Goal: Task Accomplishment & Management: Use online tool/utility

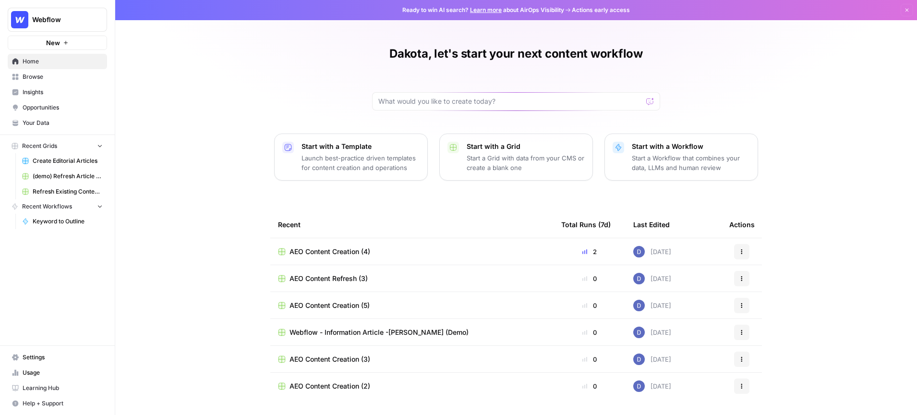
click at [52, 92] on span "Insights" at bounding box center [63, 92] width 80 height 9
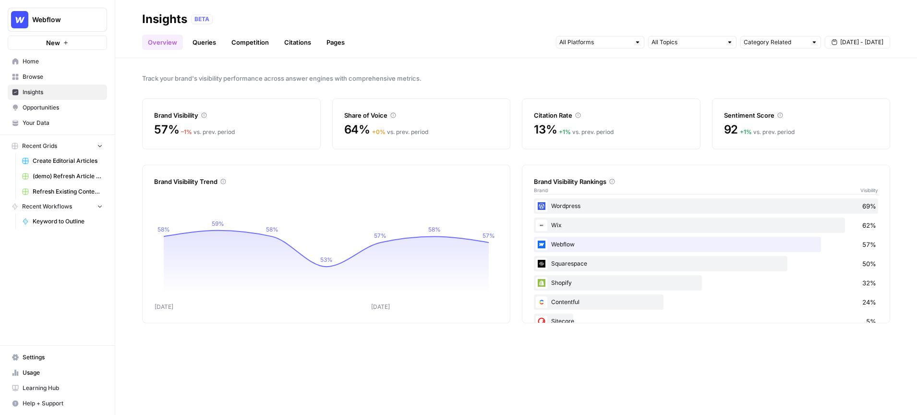
click at [73, 106] on span "Opportunities" at bounding box center [63, 107] width 80 height 9
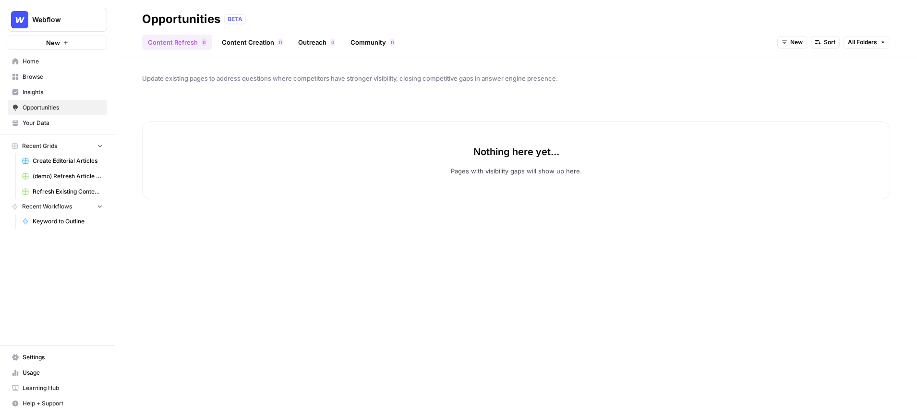
click at [793, 41] on span "New" at bounding box center [796, 42] width 12 height 9
click at [801, 78] on span "New" at bounding box center [814, 77] width 38 height 10
click at [795, 42] on span "New" at bounding box center [796, 42] width 12 height 9
click at [798, 59] on span "All Opportunities" at bounding box center [809, 64] width 49 height 10
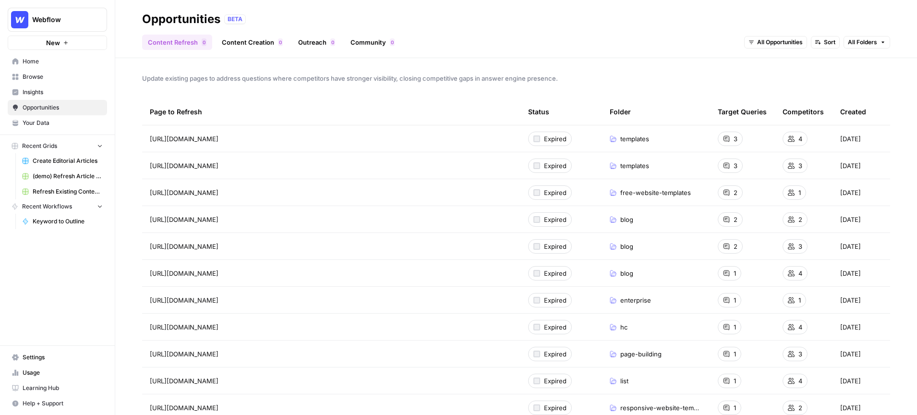
click at [92, 21] on div "Webflow" at bounding box center [68, 20] width 72 height 10
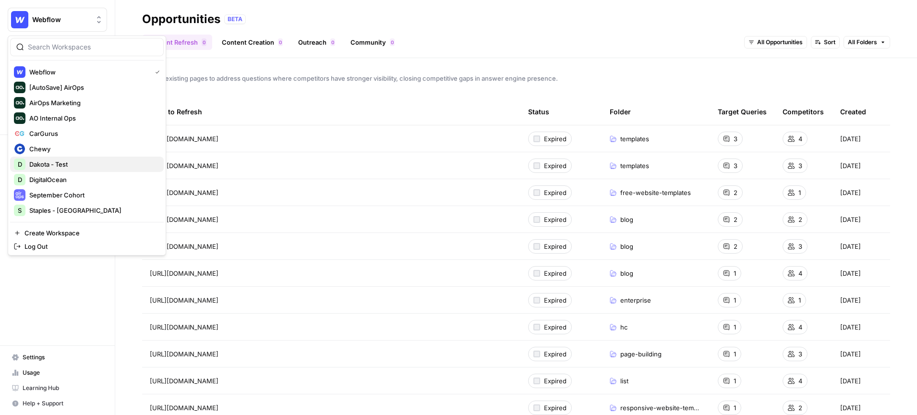
click at [67, 162] on span "Dakota - Test" at bounding box center [92, 164] width 127 height 10
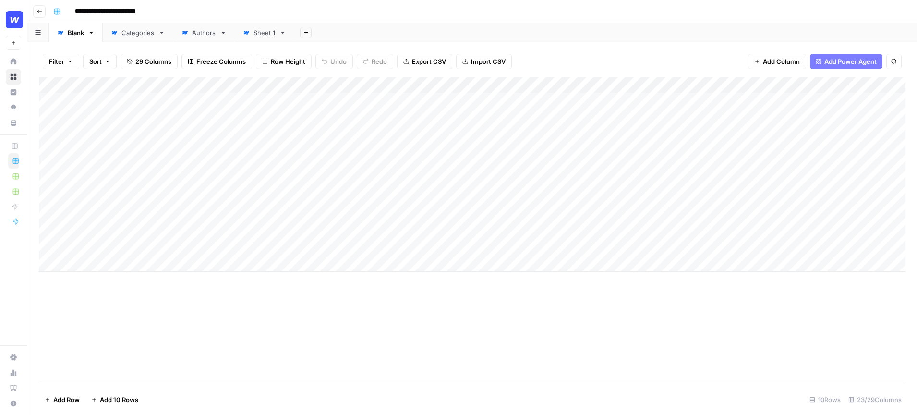
click at [263, 63] on icon "button" at bounding box center [265, 63] width 5 height 0
click at [279, 121] on span "Tall" at bounding box center [308, 122] width 69 height 10
click at [323, 84] on div "Add Column" at bounding box center [472, 143] width 866 height 132
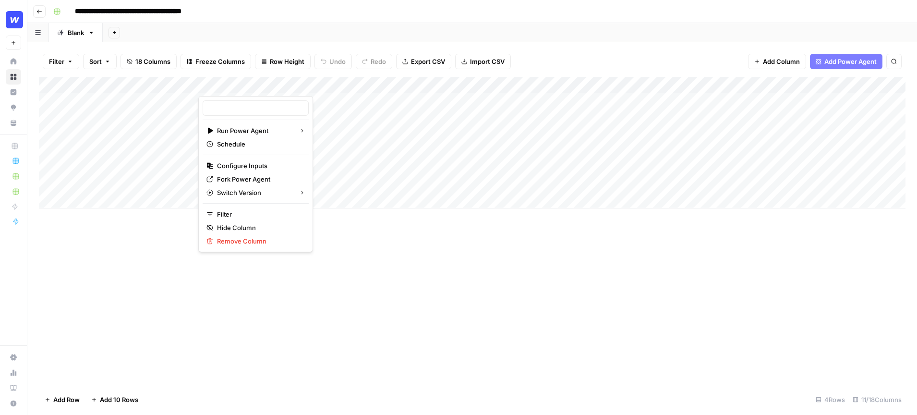
type input "Create Content Brief from Keyword - Fork (1)"
click at [402, 8] on div "**********" at bounding box center [478, 11] width 858 height 15
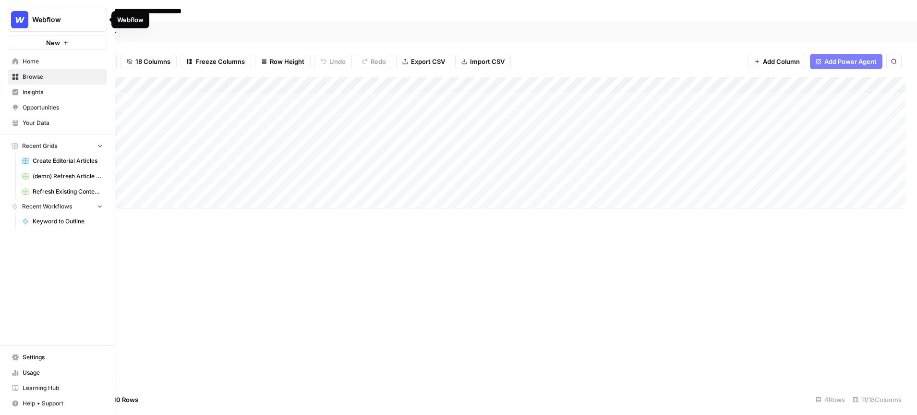
click at [74, 15] on span "Webflow" at bounding box center [61, 20] width 58 height 10
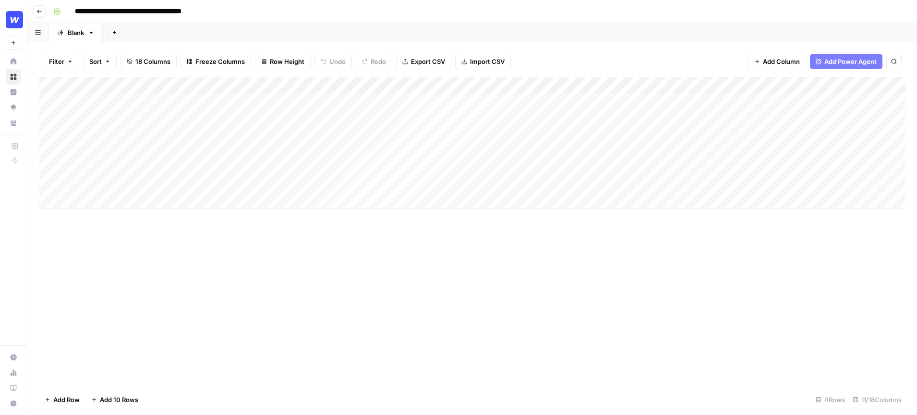
click at [439, 8] on div "**********" at bounding box center [478, 11] width 858 height 15
click at [324, 87] on div "Add Column" at bounding box center [472, 143] width 866 height 132
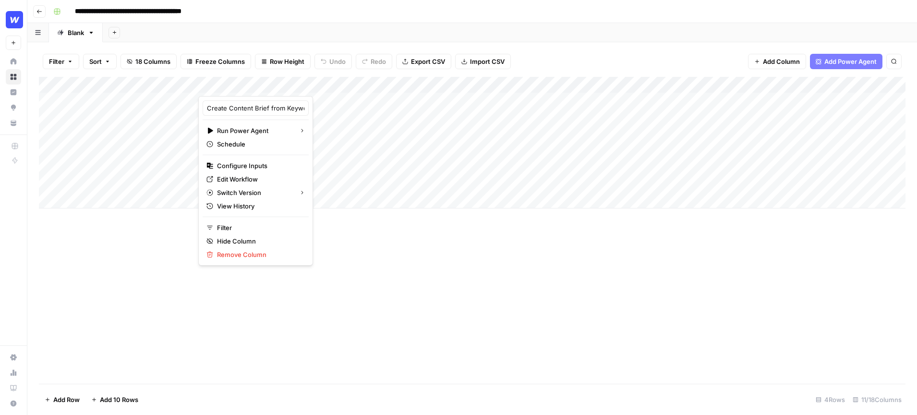
click at [442, 20] on header "**********" at bounding box center [471, 11] width 889 height 23
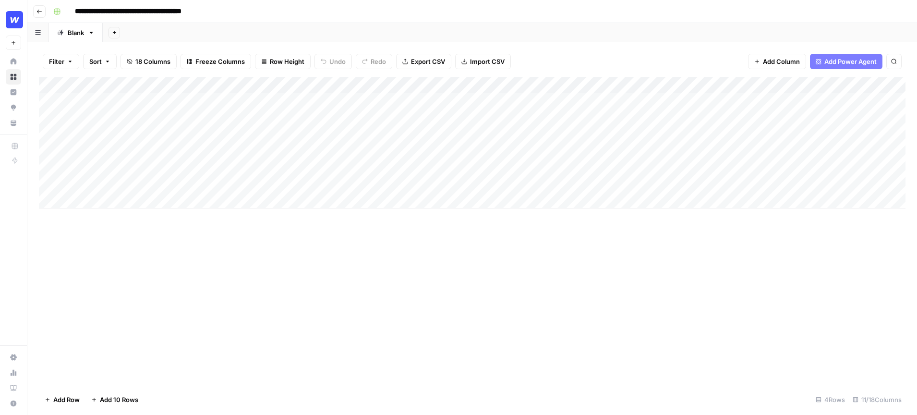
click at [322, 84] on div "Add Column" at bounding box center [472, 143] width 866 height 132
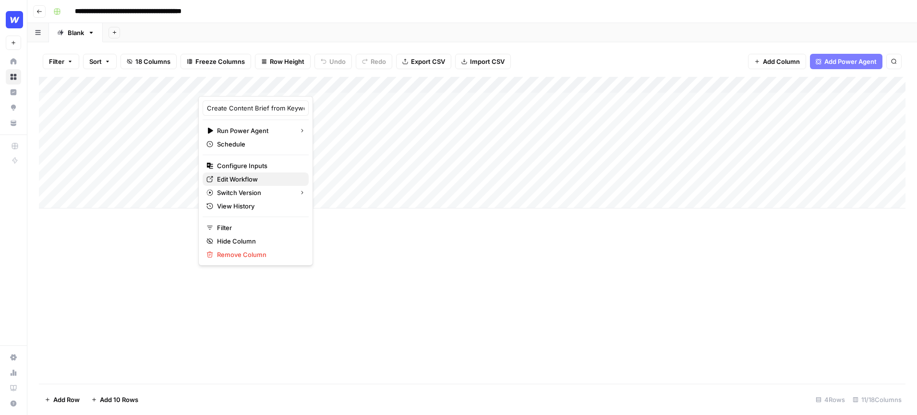
click at [244, 175] on span "Edit Workflow" at bounding box center [259, 179] width 84 height 10
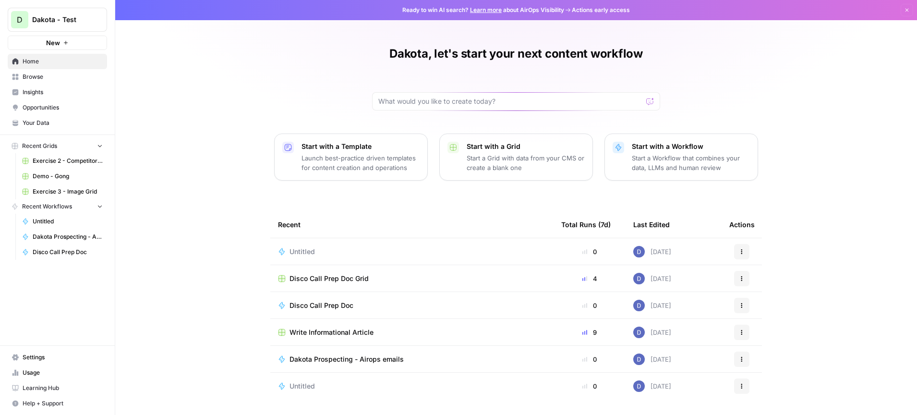
click at [43, 125] on span "Your Data" at bounding box center [63, 123] width 80 height 9
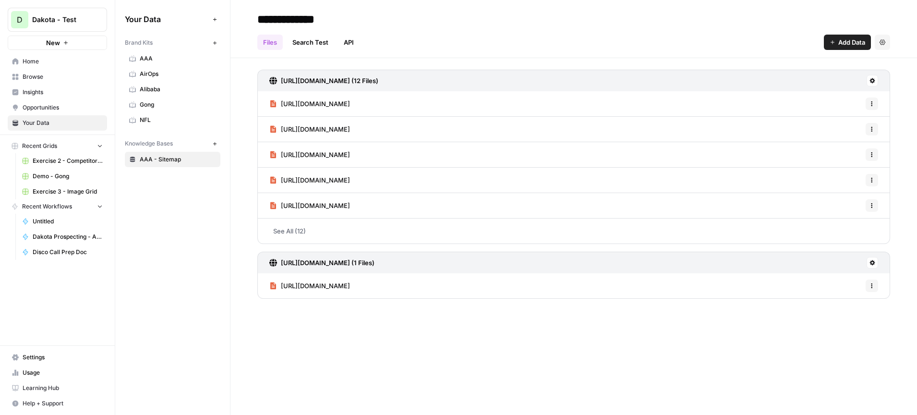
click at [216, 41] on icon "button" at bounding box center [214, 42] width 5 height 5
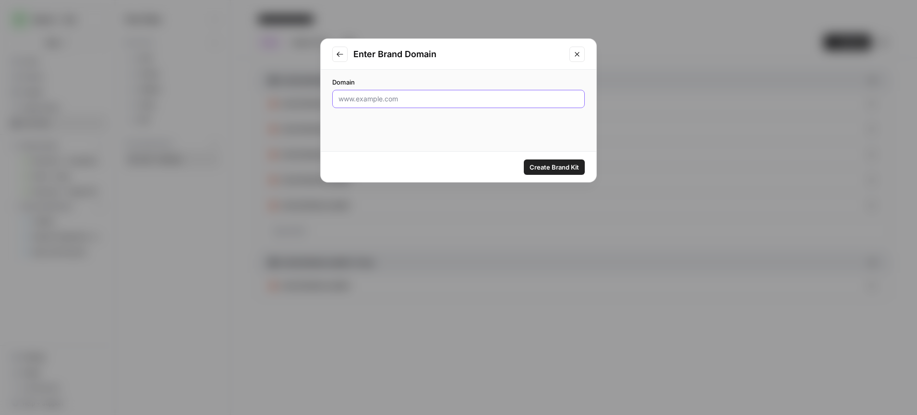
click at [409, 99] on input "Domain" at bounding box center [458, 99] width 240 height 10
type input "staples.ca"
drag, startPoint x: 384, startPoint y: 99, endPoint x: 294, endPoint y: 105, distance: 90.9
click at [298, 105] on div "Enter Brand Domain Domain staples.ca Create Brand Kit" at bounding box center [458, 207] width 917 height 415
drag, startPoint x: 383, startPoint y: 97, endPoint x: 284, endPoint y: 97, distance: 98.9
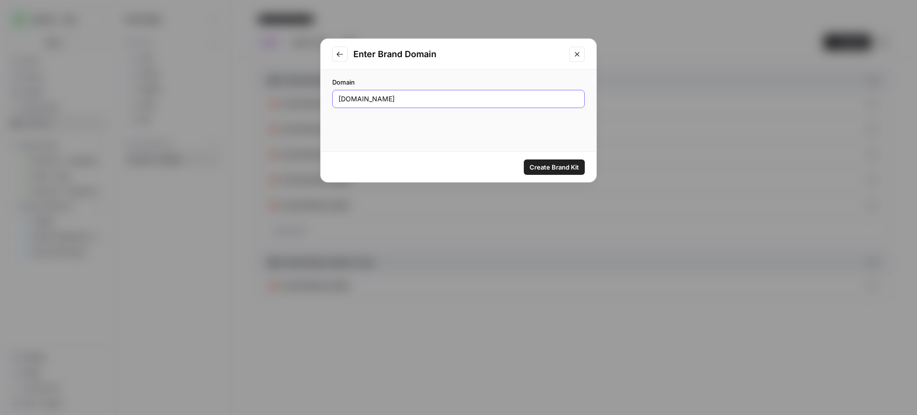
click at [285, 97] on div "Enter Brand Domain Domain staples.ca Create Brand Kit" at bounding box center [458, 207] width 917 height 415
paste input "https://www.staples.ca/"
type input "https://www.staples.ca/"
click at [551, 168] on span "Create Brand Kit" at bounding box center [553, 167] width 49 height 10
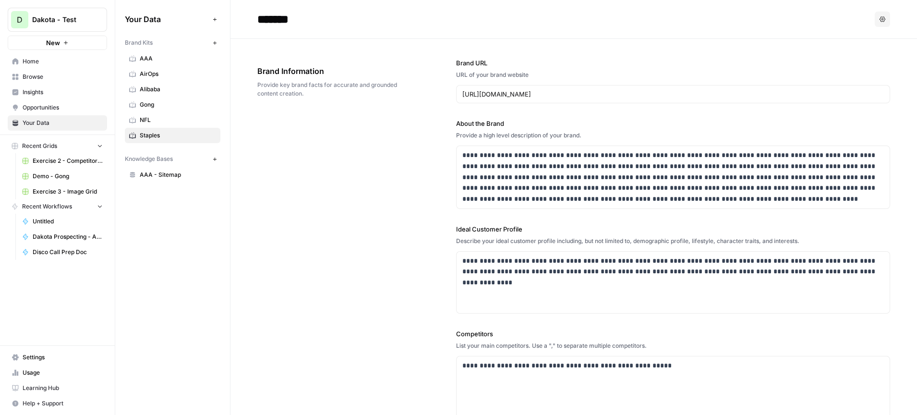
click at [48, 77] on span "Browse" at bounding box center [63, 76] width 80 height 9
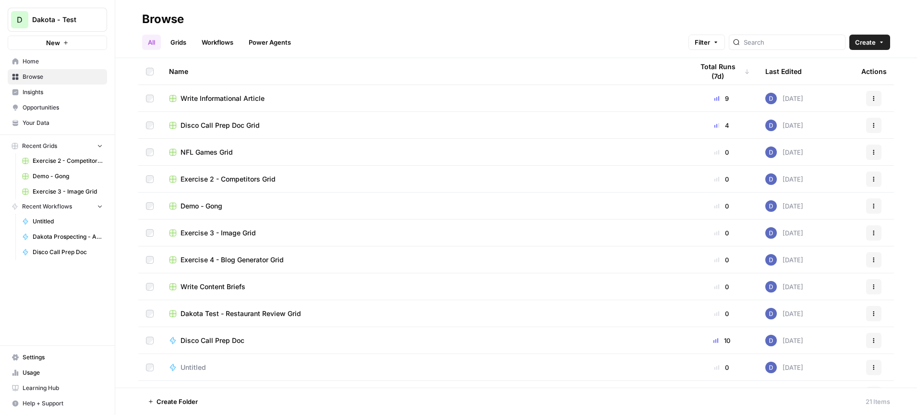
click at [96, 24] on icon "Workspace: Dakota - Test" at bounding box center [99, 20] width 10 height 10
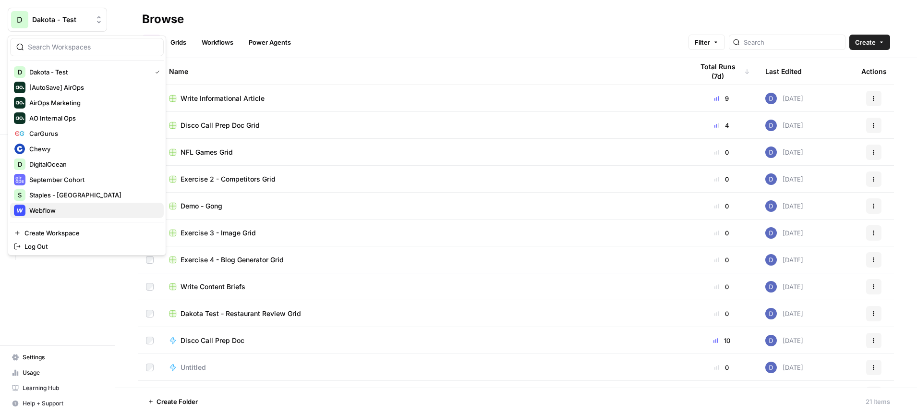
click at [87, 208] on span "Webflow" at bounding box center [92, 210] width 127 height 10
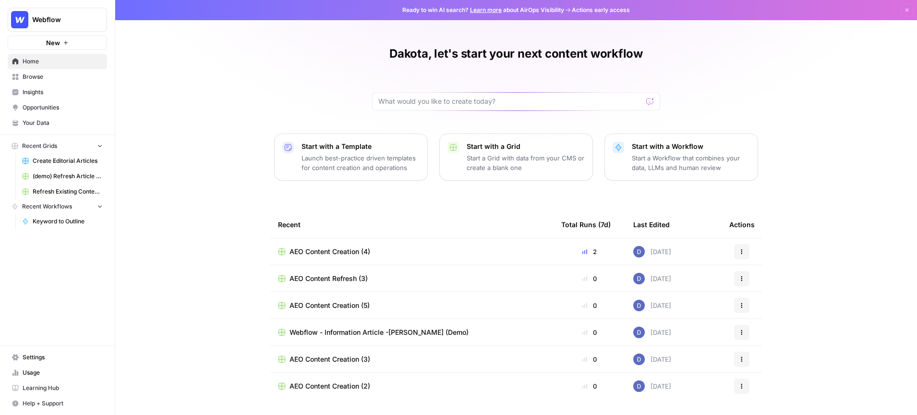
click at [36, 111] on span "Opportunities" at bounding box center [63, 107] width 80 height 9
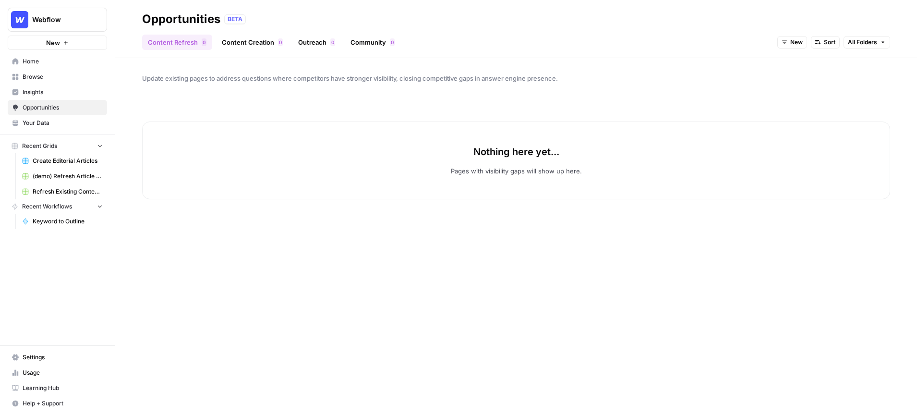
click at [793, 39] on span "New" at bounding box center [796, 42] width 12 height 9
click at [811, 85] on span "In Progress" at bounding box center [814, 90] width 38 height 10
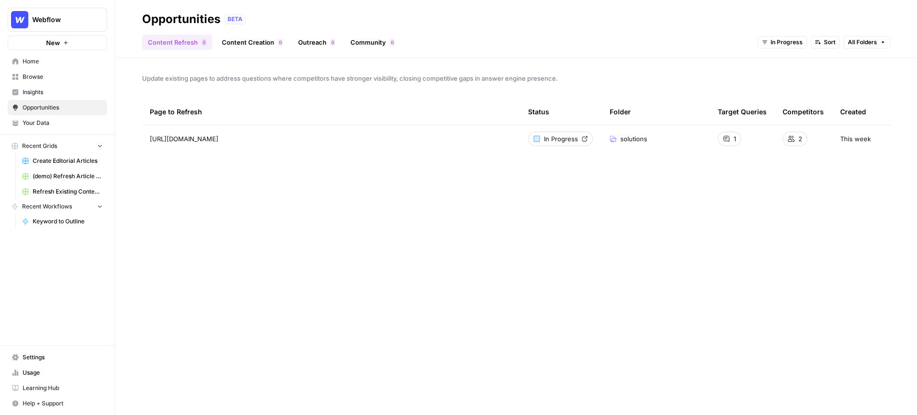
click at [249, 40] on link "Content Creation 0" at bounding box center [252, 42] width 72 height 15
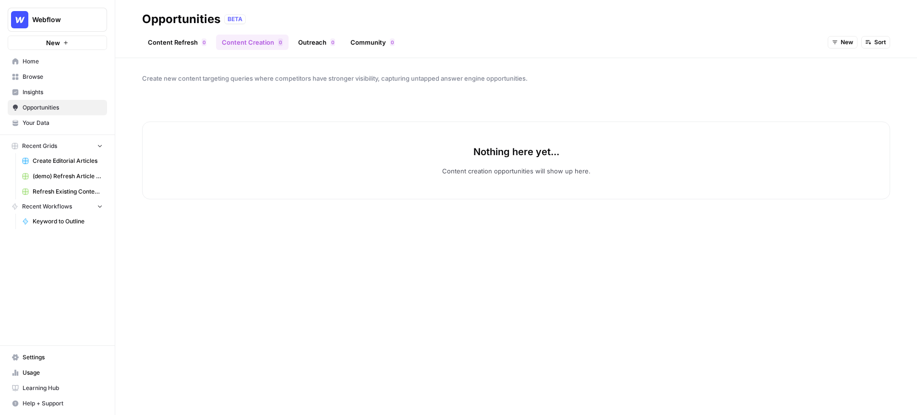
click at [850, 44] on span "New" at bounding box center [846, 42] width 12 height 9
click at [857, 64] on span "All Opportunities" at bounding box center [860, 64] width 49 height 10
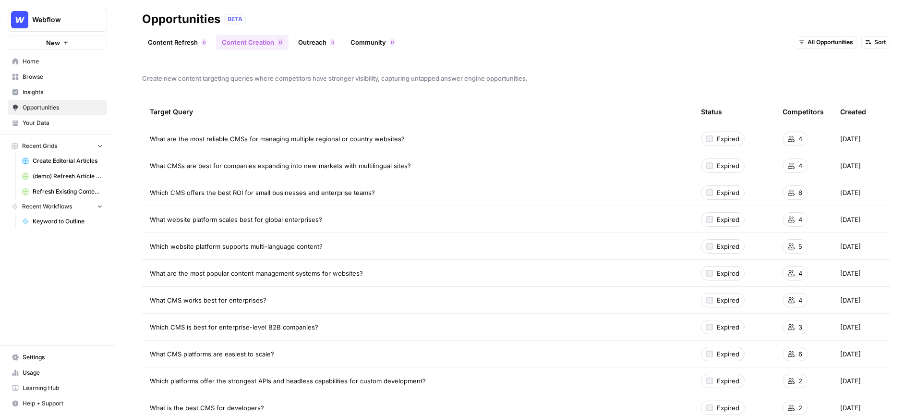
click at [89, 23] on span "Webflow" at bounding box center [61, 20] width 58 height 10
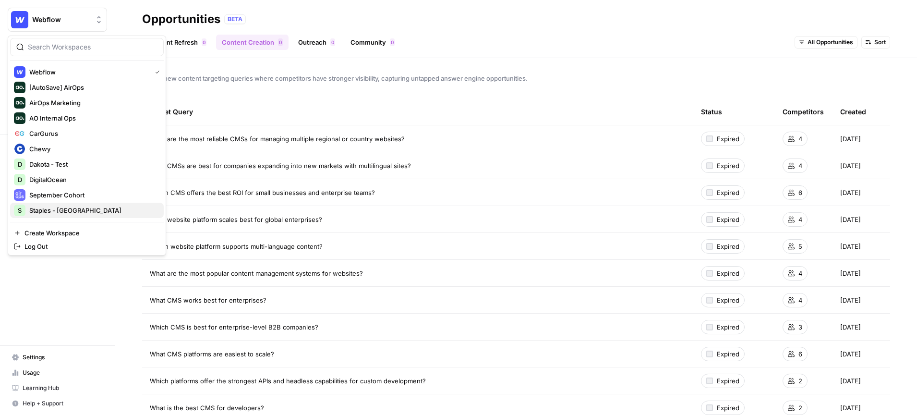
click at [72, 211] on span "Staples - Canada" at bounding box center [92, 210] width 127 height 10
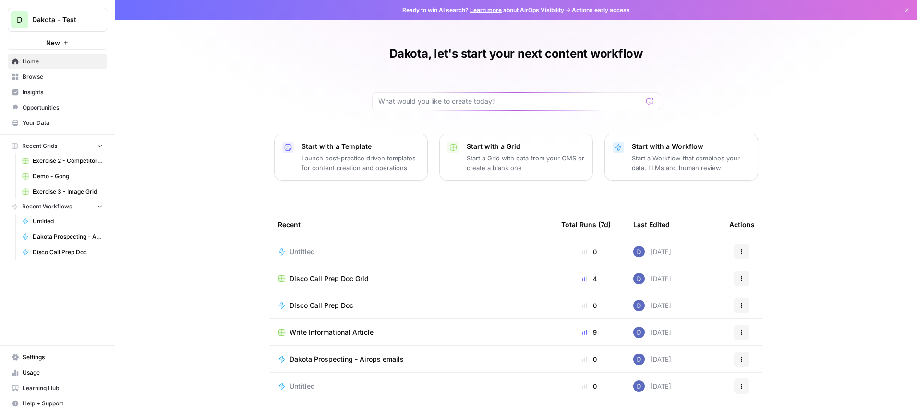
click at [85, 19] on span "Dakota - Test" at bounding box center [61, 20] width 58 height 10
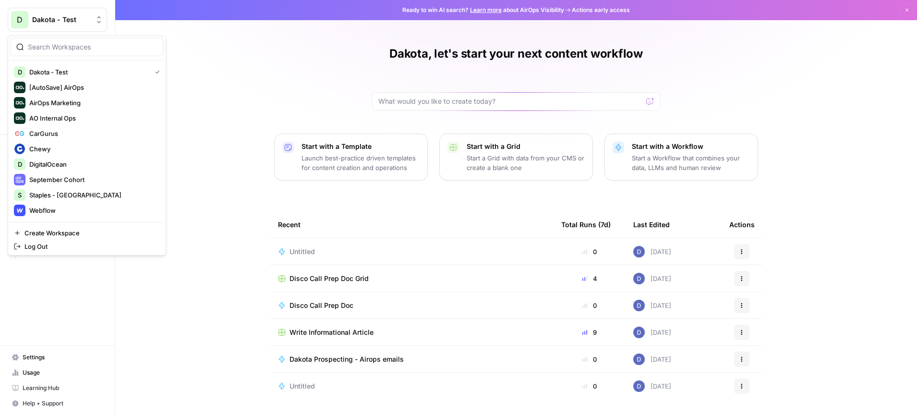
click at [210, 77] on div "Dakota, let's start your next content workflow Start with a Template Launch bes…" at bounding box center [516, 221] width 802 height 442
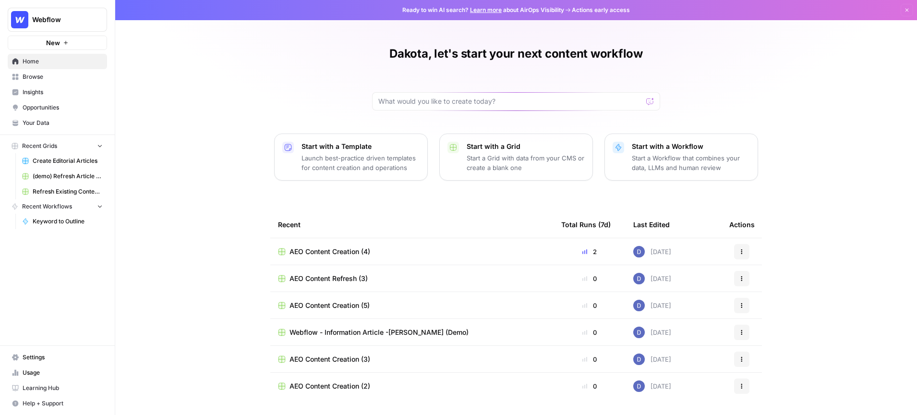
click at [60, 77] on span "Browse" at bounding box center [63, 76] width 80 height 9
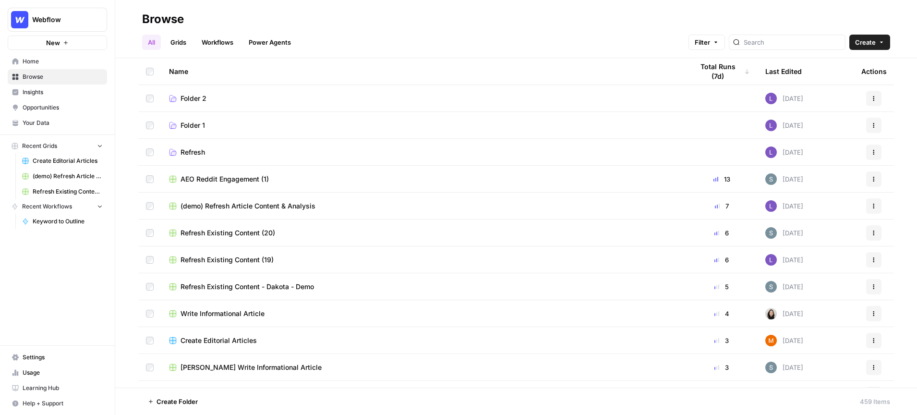
click at [263, 206] on span "(demo) Refresh Article Content & Analysis" at bounding box center [247, 206] width 135 height 10
click at [56, 108] on span "Opportunities" at bounding box center [63, 107] width 80 height 9
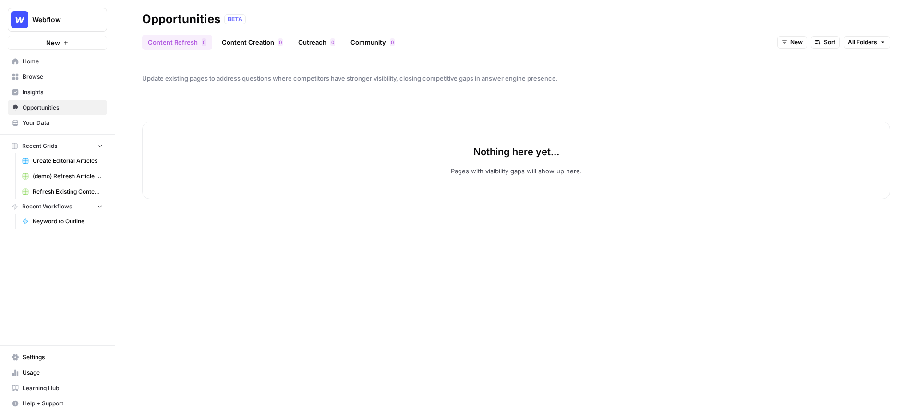
click at [794, 43] on span "New" at bounding box center [796, 42] width 12 height 9
click at [811, 66] on span "All Opportunities" at bounding box center [809, 64] width 49 height 10
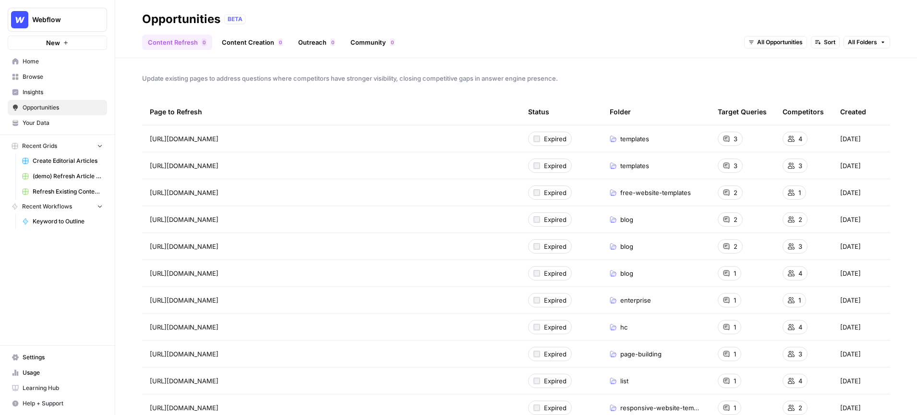
click at [248, 43] on link "Content Creation 0" at bounding box center [252, 42] width 72 height 15
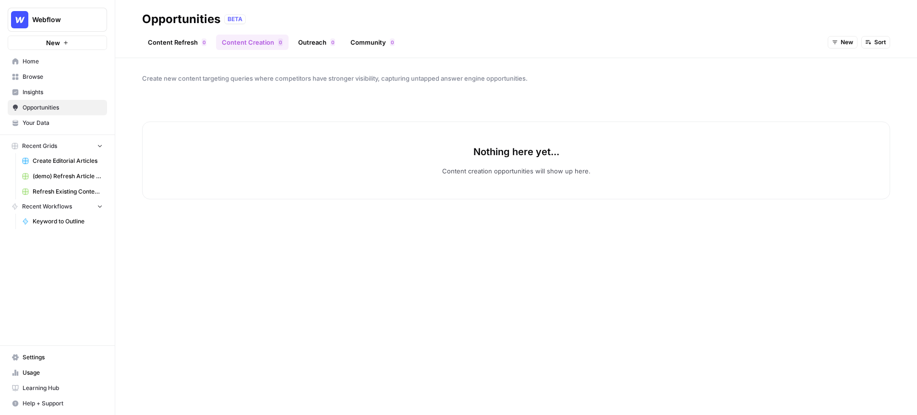
click at [184, 41] on link "Content Refresh 0" at bounding box center [177, 42] width 70 height 15
click at [791, 42] on span "New" at bounding box center [796, 42] width 12 height 9
click at [798, 60] on span "All Opportunities" at bounding box center [809, 64] width 49 height 10
